Goal: Connect with others: Connect with others

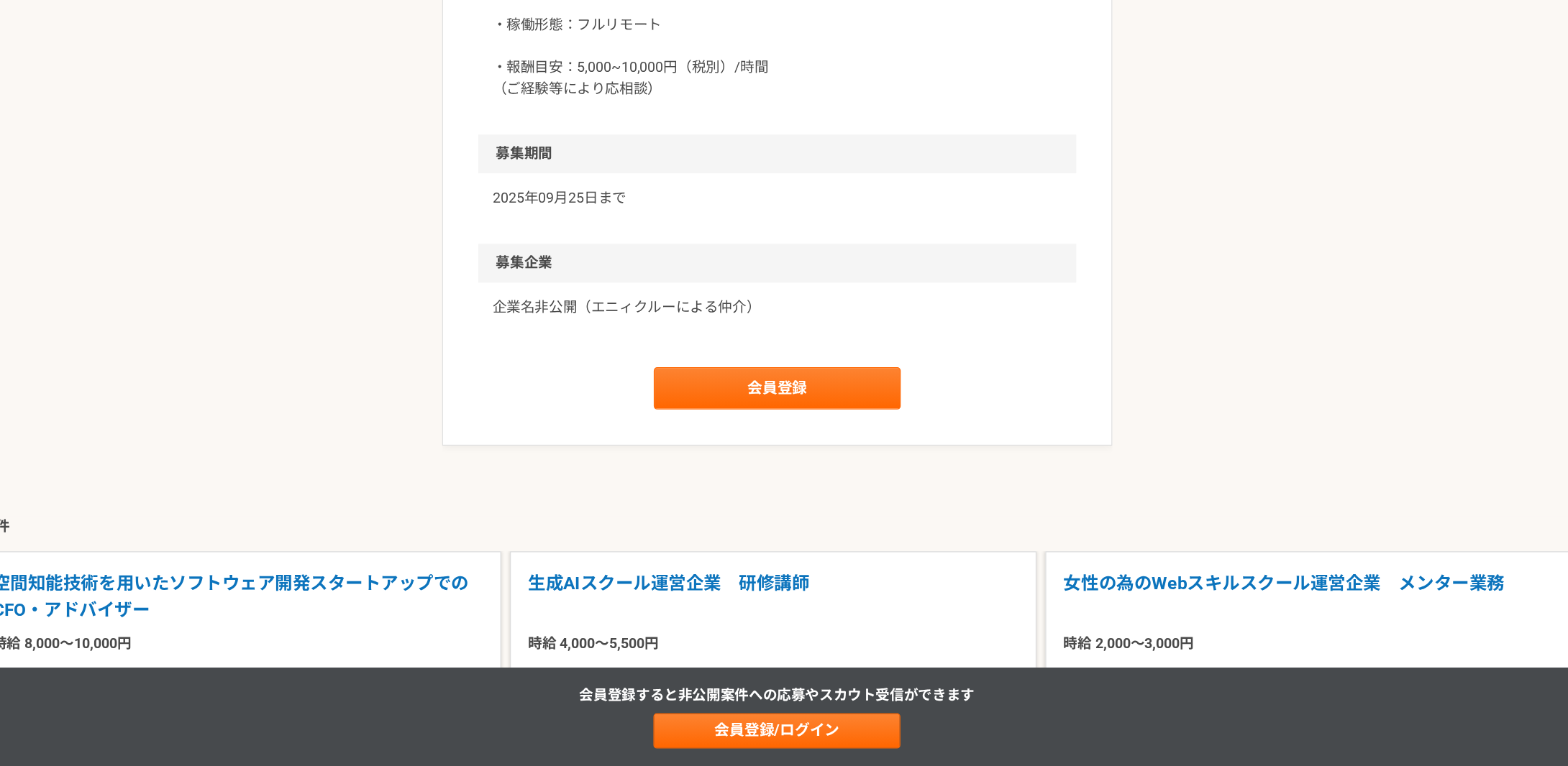
scroll to position [1156, 0]
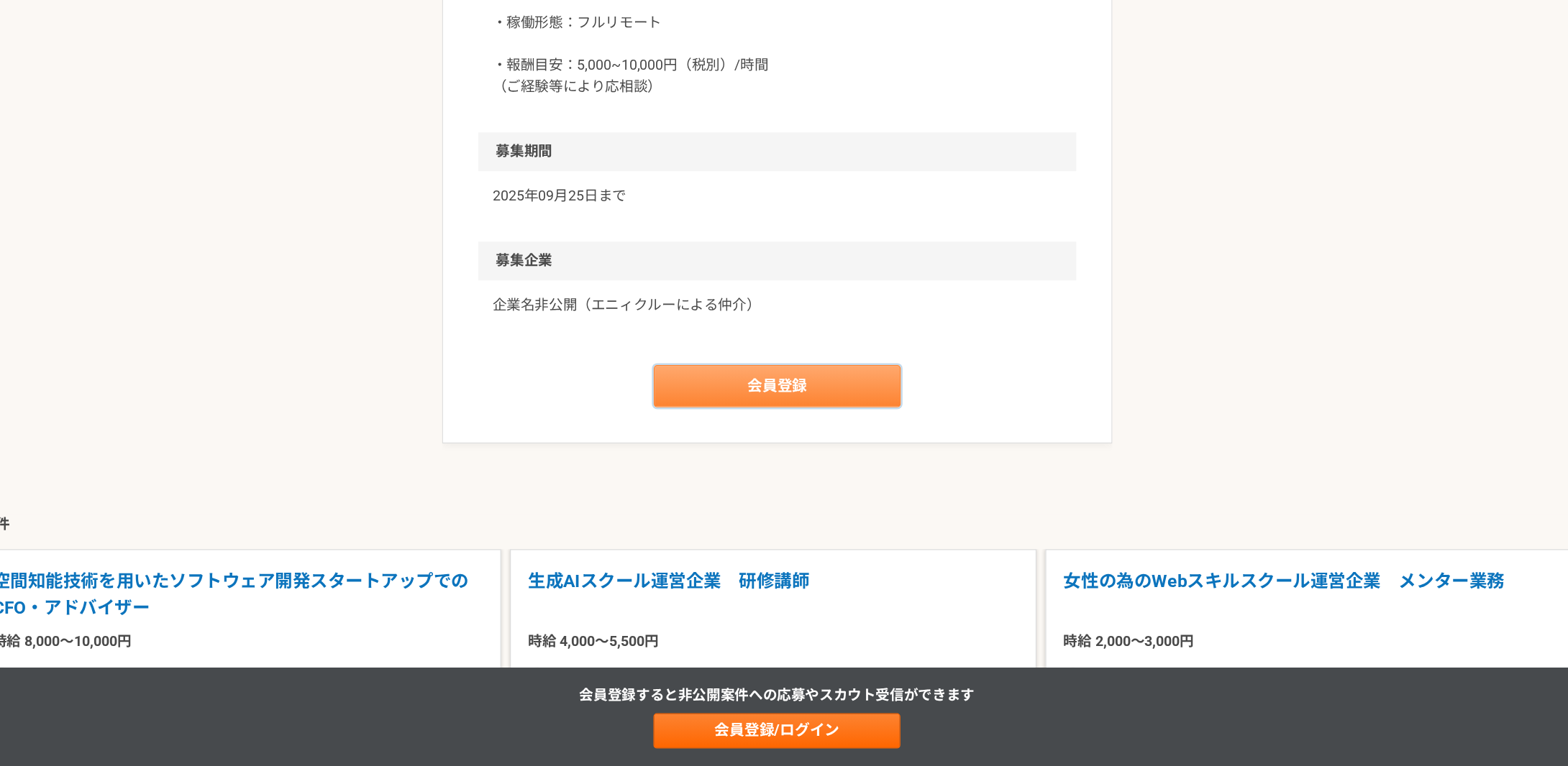
click at [785, 450] on link "会員登録" at bounding box center [783, 456] width 201 height 34
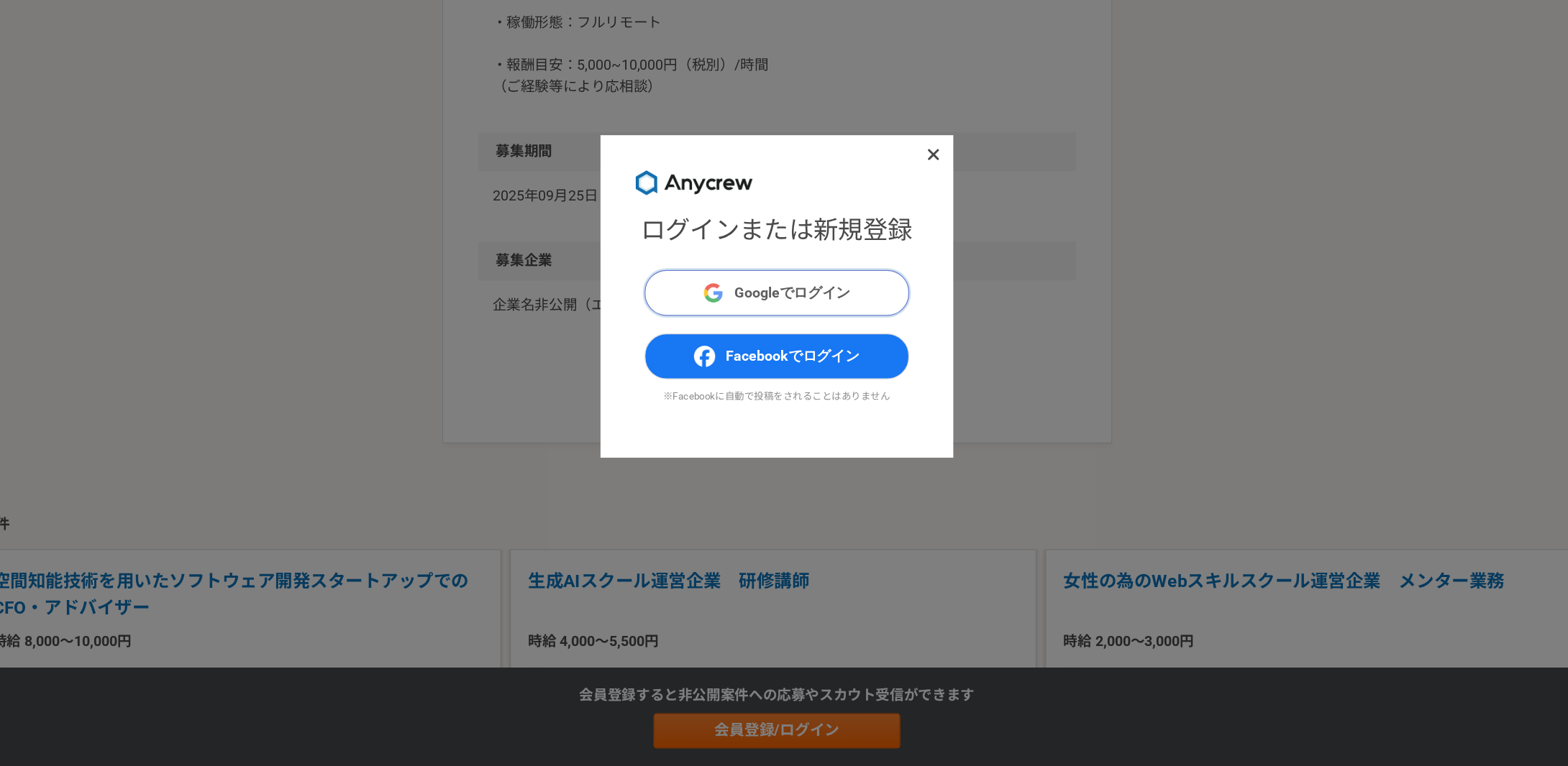
click at [820, 374] on span "Googleでログイン" at bounding box center [797, 381] width 94 height 18
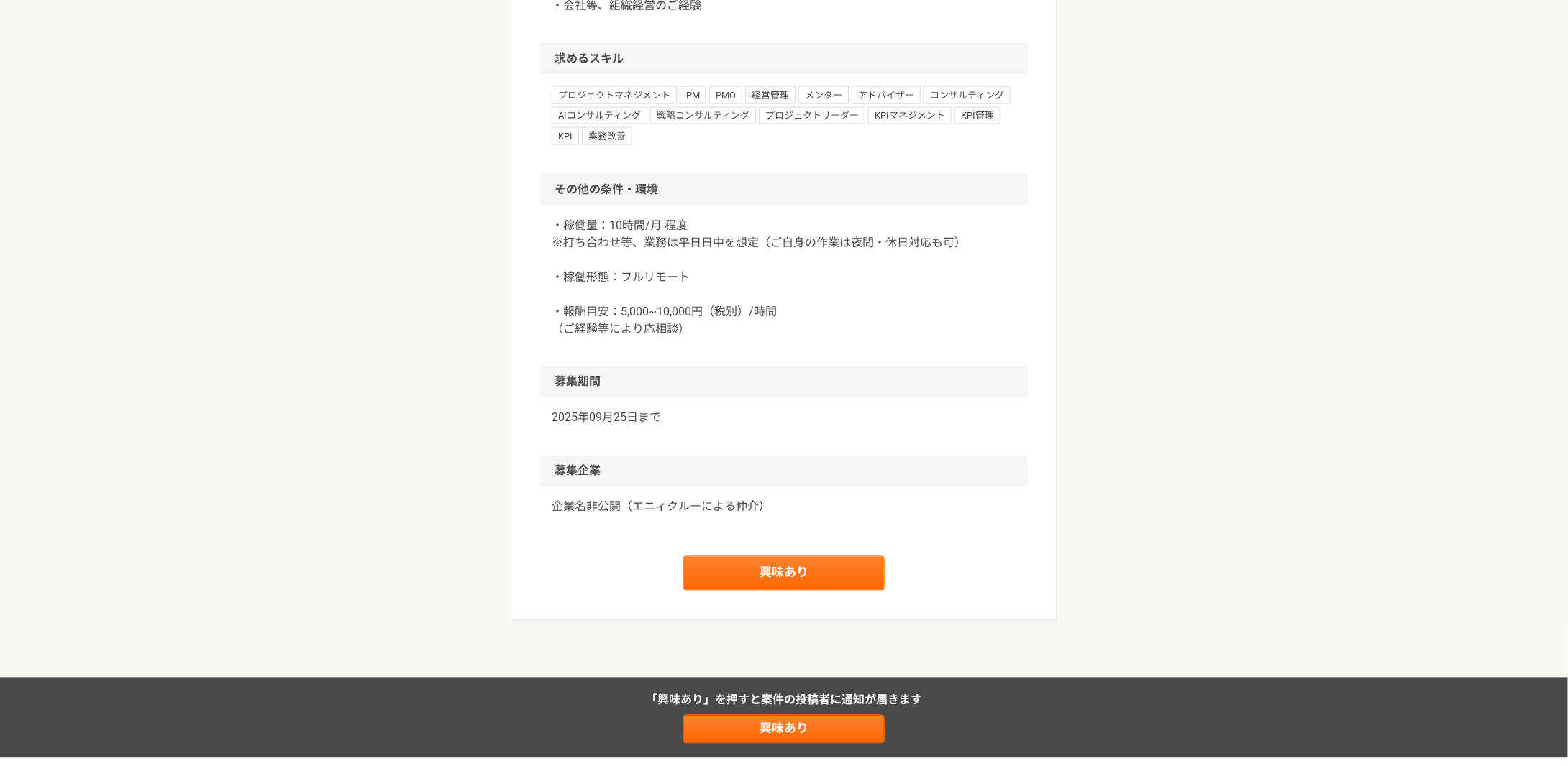
scroll to position [1028, 0]
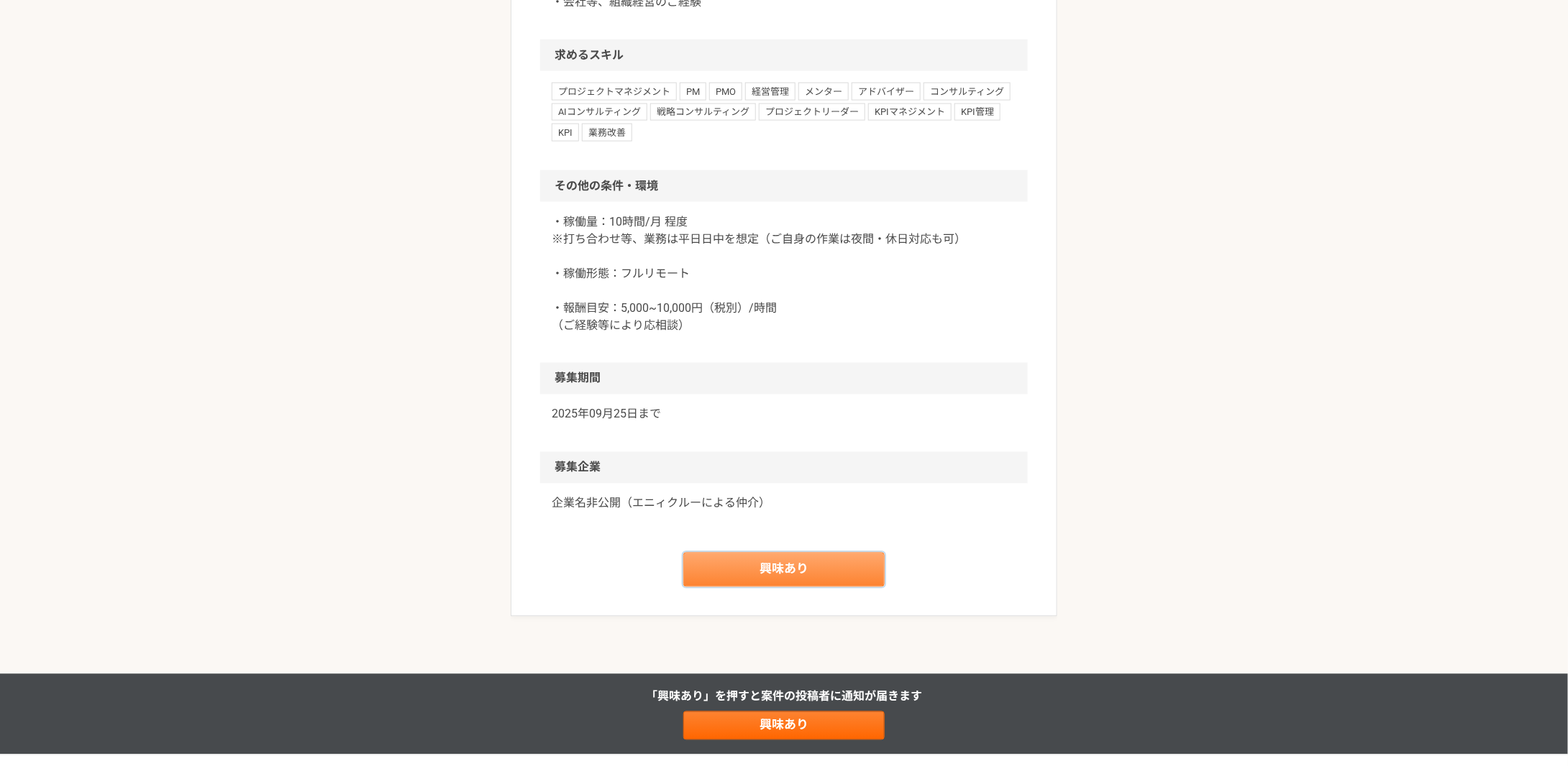
click at [785, 579] on link "興味あり" at bounding box center [783, 570] width 201 height 34
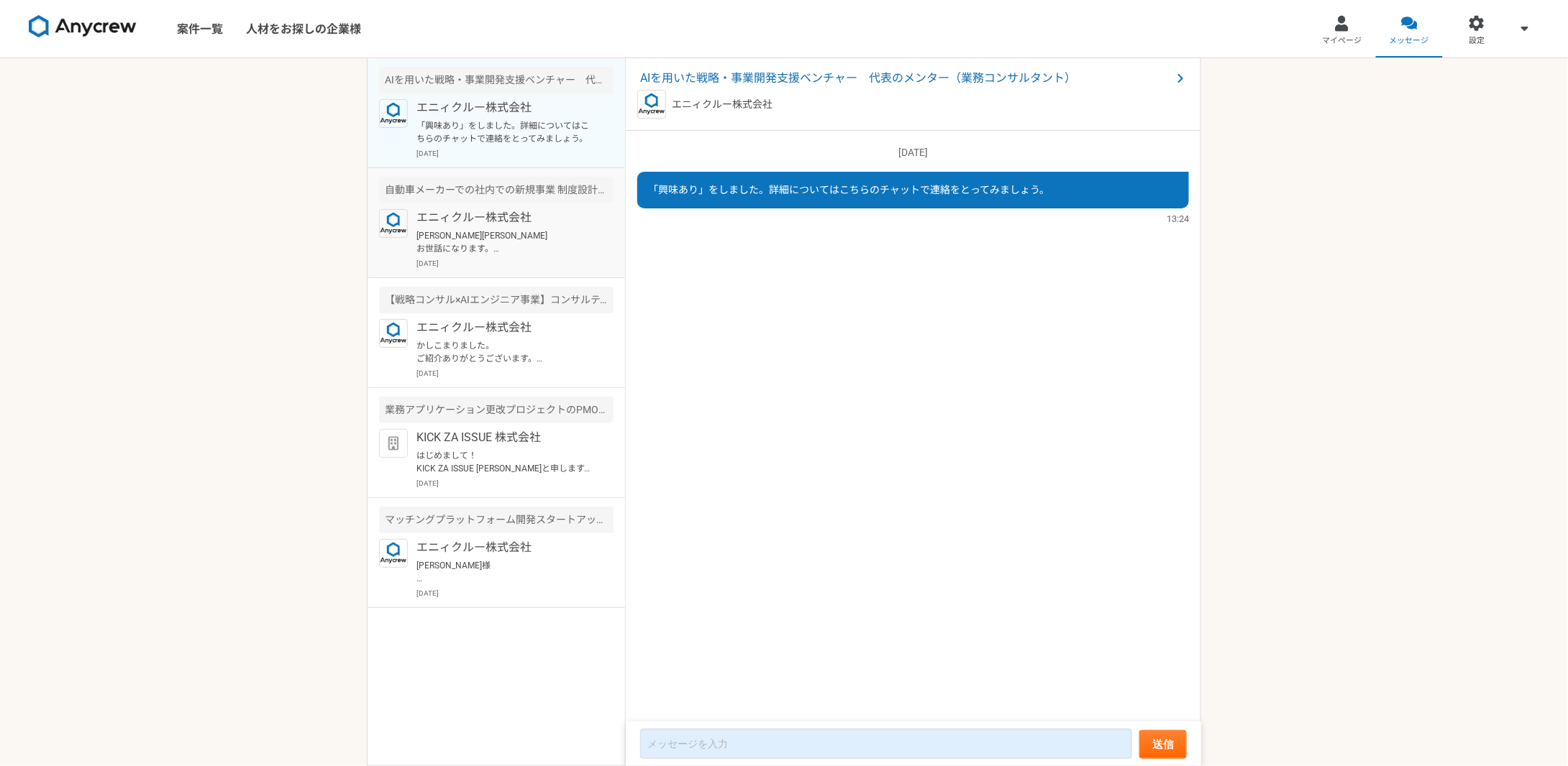
click at [484, 226] on div "エニィクルー株式会社 常井渉史様 お世話になります。 Anycrewの山下でございます。 以前稼働が難しいとお話ありましたが、このような案件がありいかがかなと…" at bounding box center [514, 238] width 197 height 60
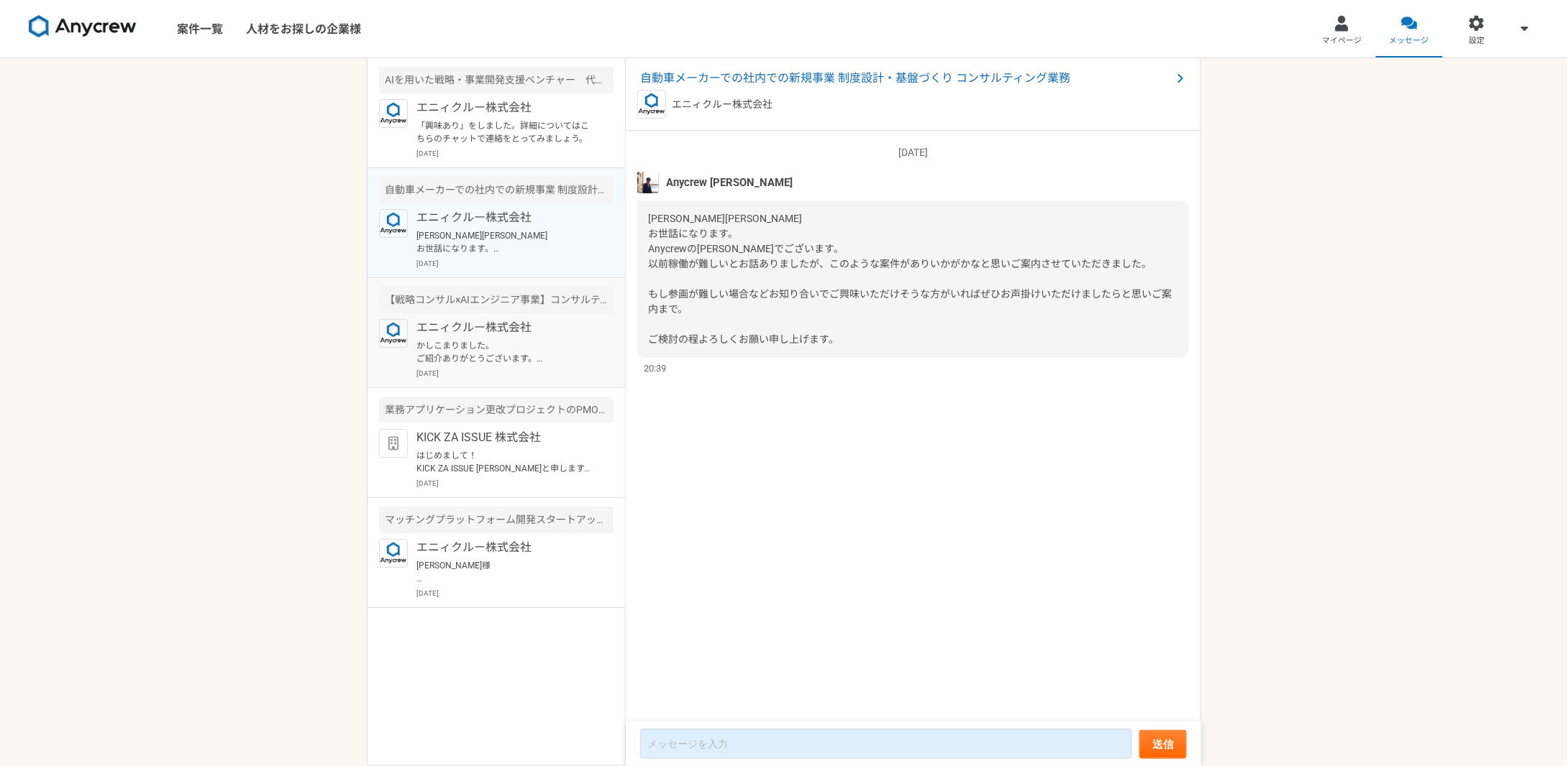
click at [510, 332] on p "エニィクルー株式会社" at bounding box center [504, 328] width 178 height 18
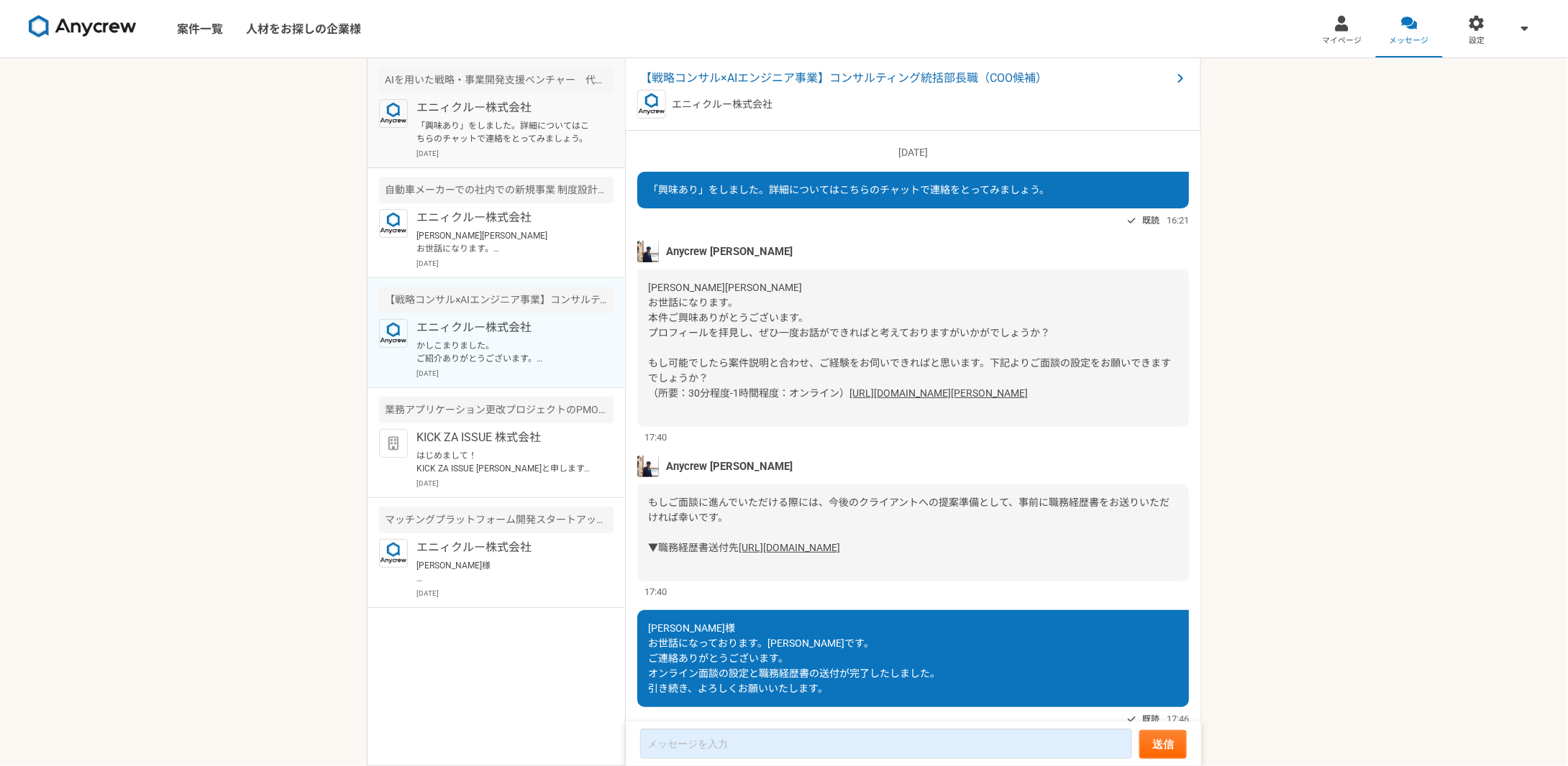
click at [510, 137] on p "「興味あり」をしました。詳細についてはこちらのチャットで連絡をとってみましょう。" at bounding box center [504, 132] width 178 height 26
